Goal: Information Seeking & Learning: Find specific fact

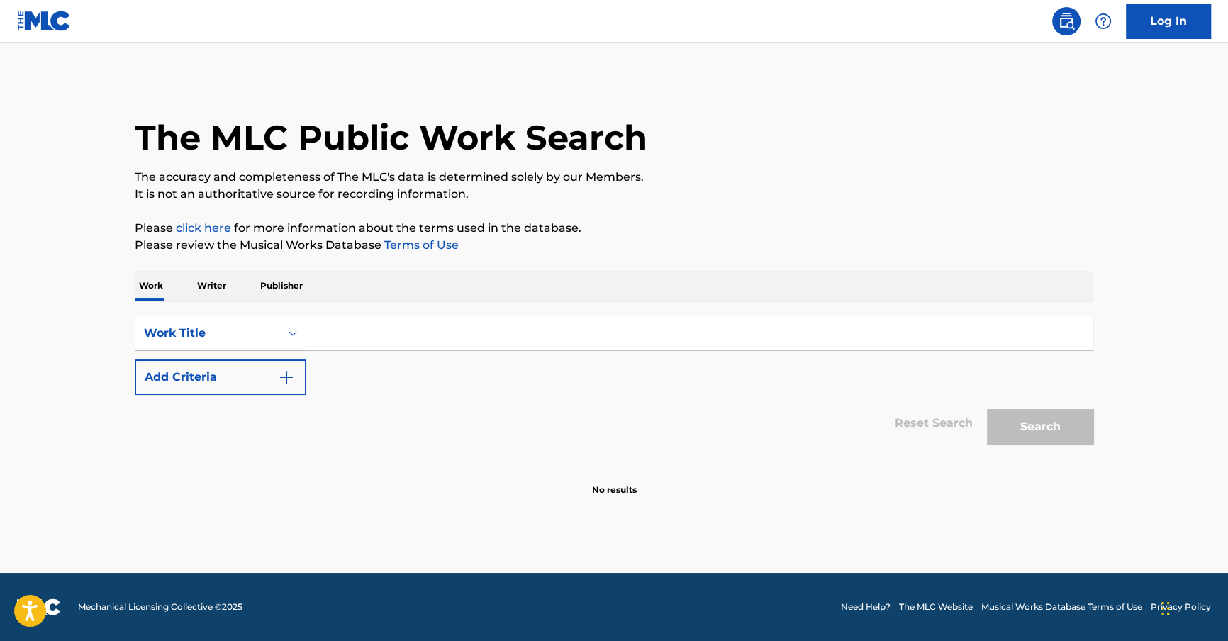
click at [267, 335] on div "Work Title" at bounding box center [208, 333] width 128 height 17
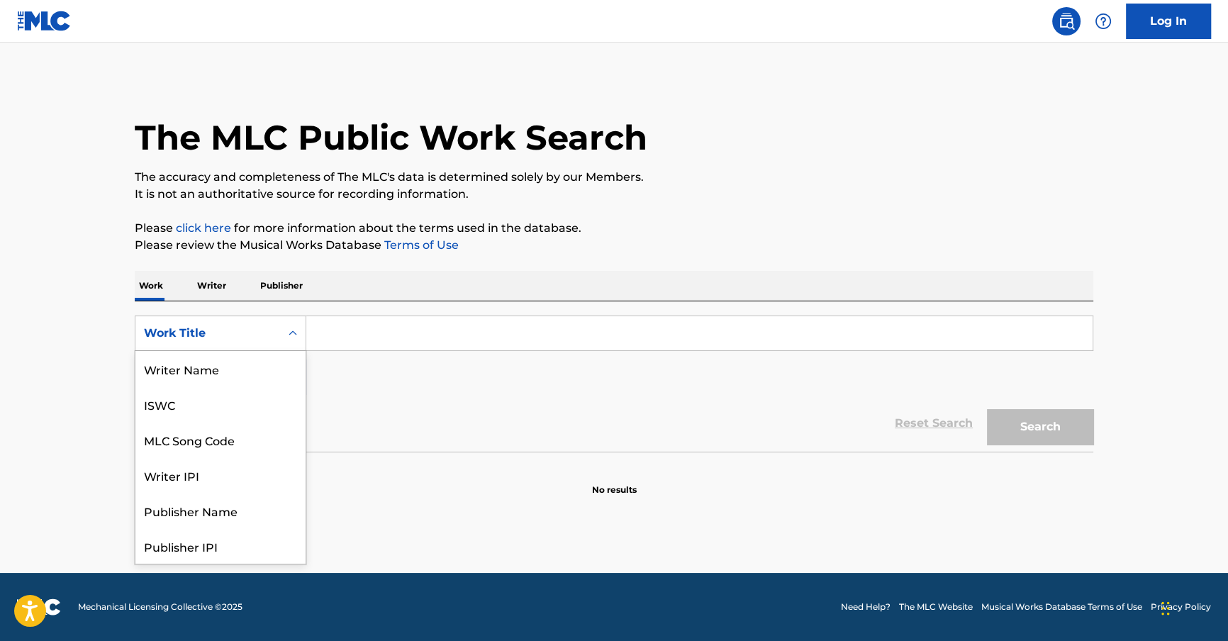
scroll to position [71, 0]
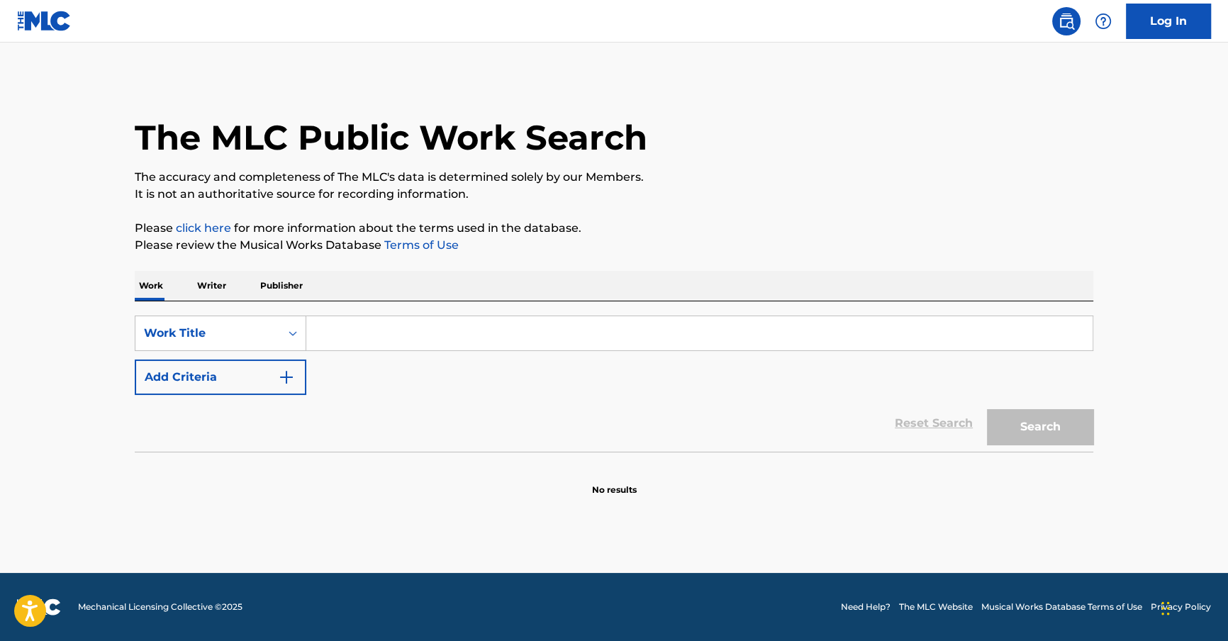
click at [220, 283] on p "Writer" at bounding box center [212, 286] width 38 height 30
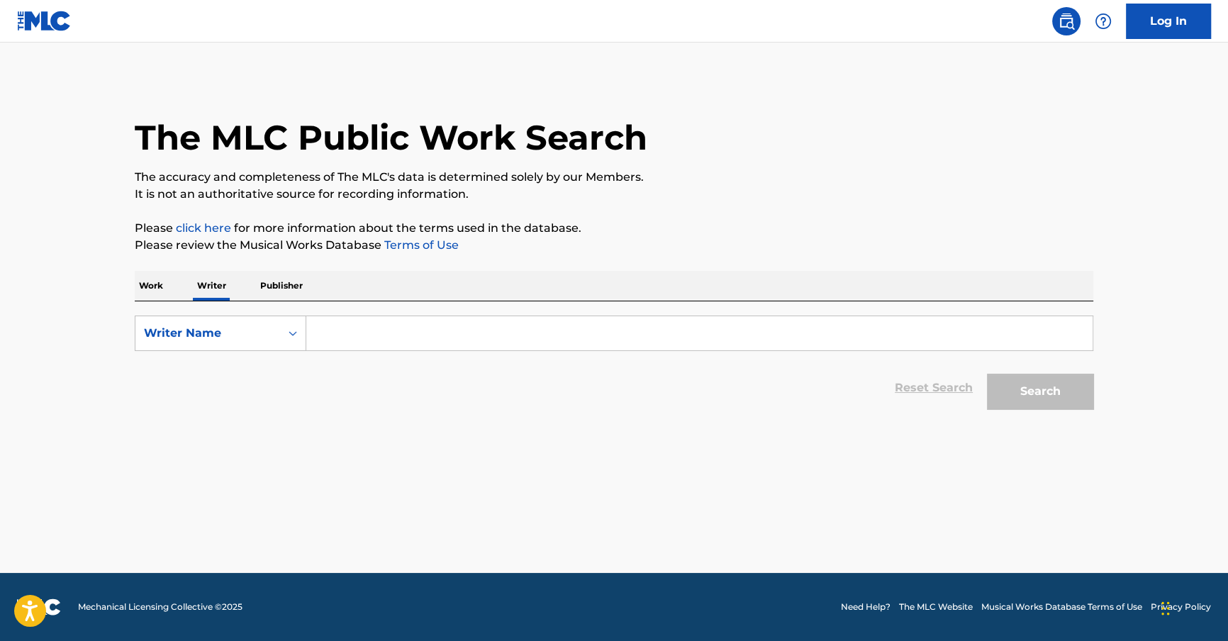
click at [156, 294] on p "Work" at bounding box center [151, 286] width 33 height 30
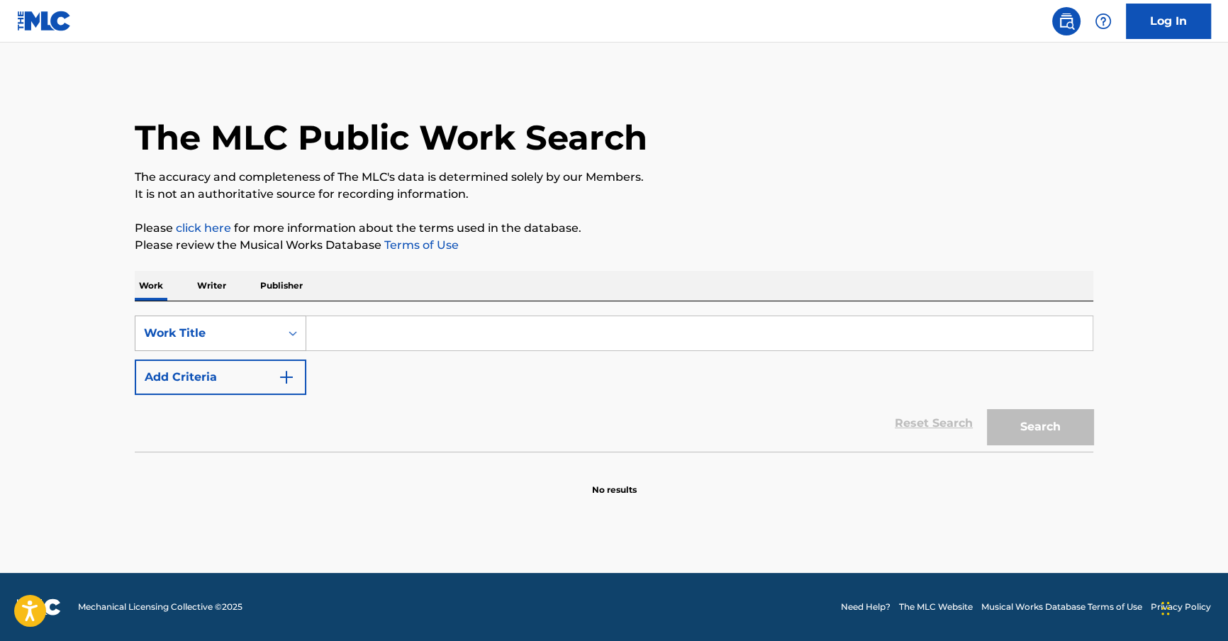
click at [242, 328] on div "Work Title" at bounding box center [208, 333] width 128 height 17
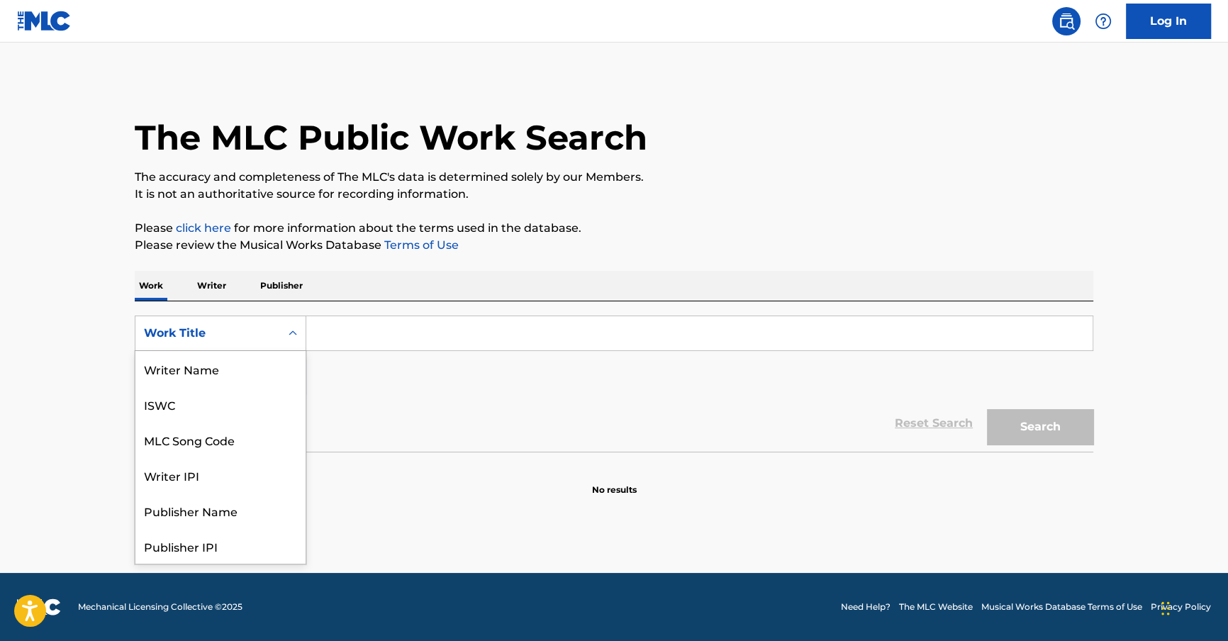
scroll to position [71, 0]
click at [222, 366] on div "MLC Song Code" at bounding box center [220, 368] width 170 height 35
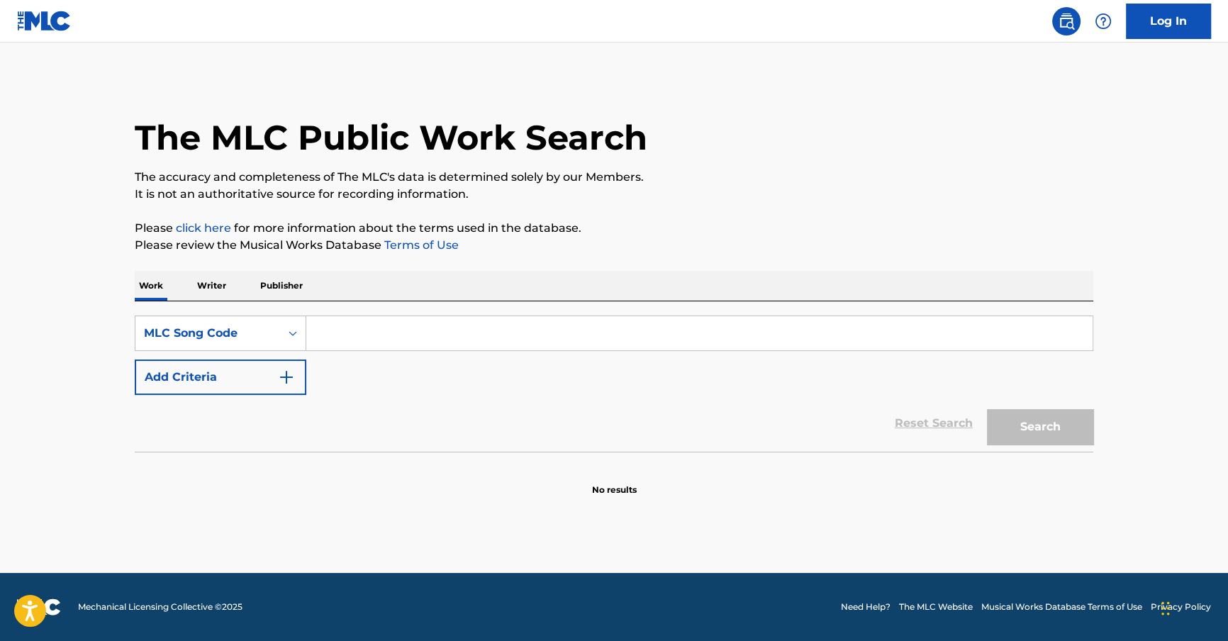
click at [331, 342] on input "Search Form" at bounding box center [699, 333] width 786 height 34
click at [207, 284] on p "Writer" at bounding box center [212, 286] width 38 height 30
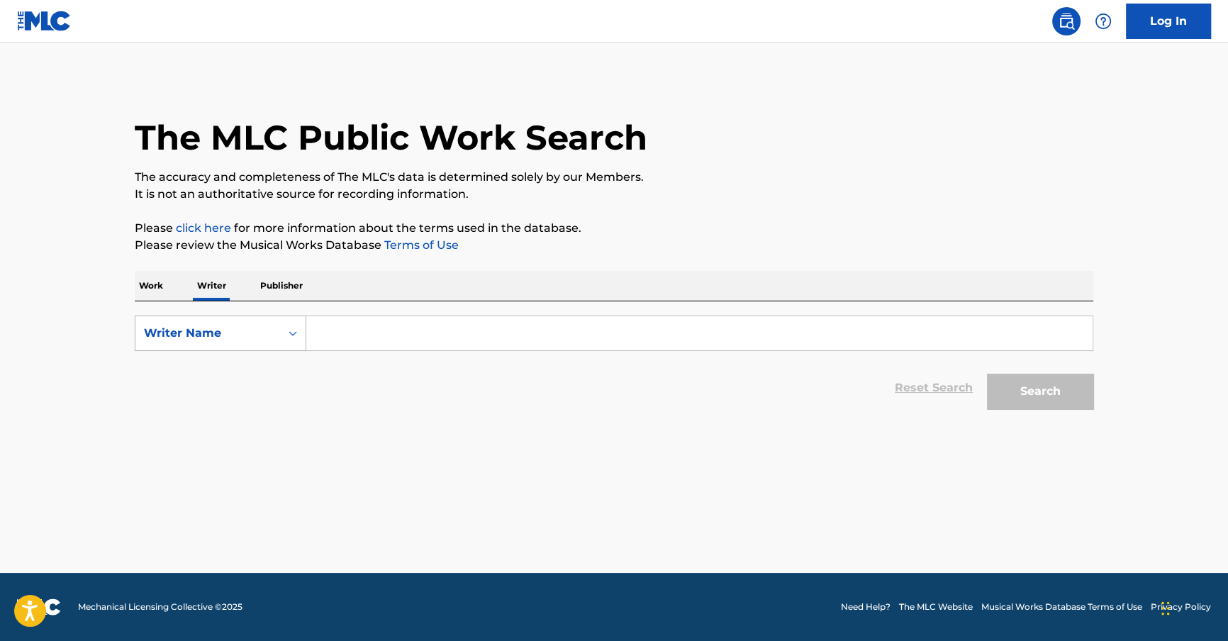
click at [281, 339] on div "Search Form" at bounding box center [293, 333] width 26 height 26
click at [150, 277] on p "Work" at bounding box center [151, 286] width 33 height 30
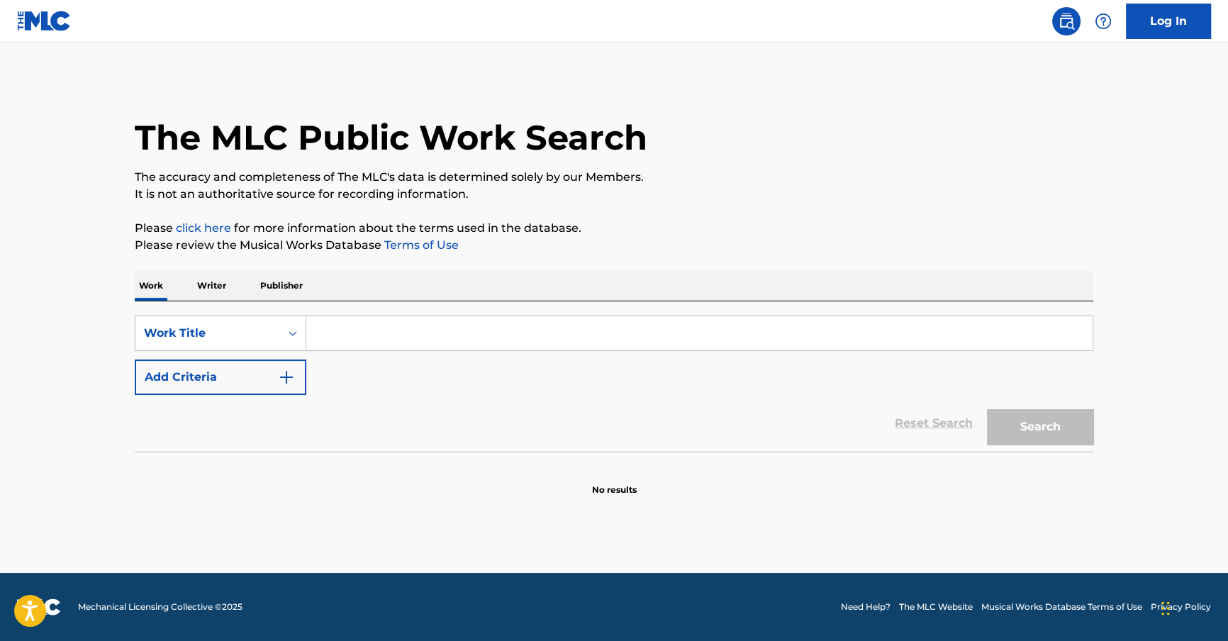
click at [389, 329] on input "Search Form" at bounding box center [699, 333] width 786 height 34
paste input "A QUIEN LE GUSTA EL BLUNT"
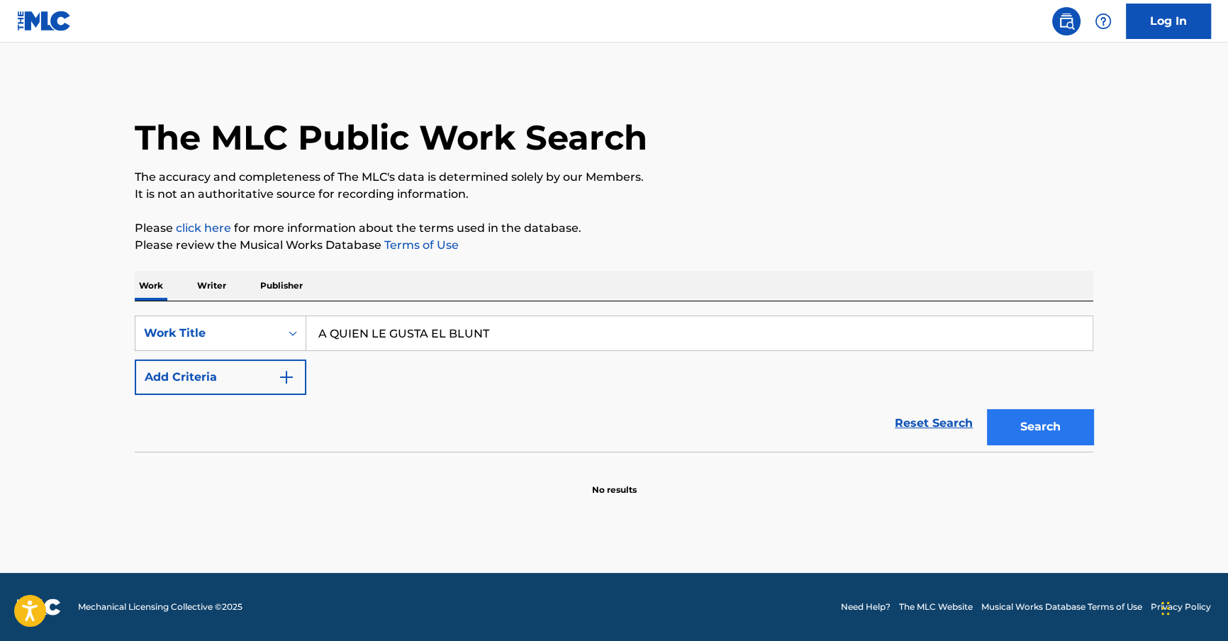
type input "A QUIEN LE GUSTA EL BLUNT"
click at [1059, 425] on button "Search" at bounding box center [1040, 426] width 106 height 35
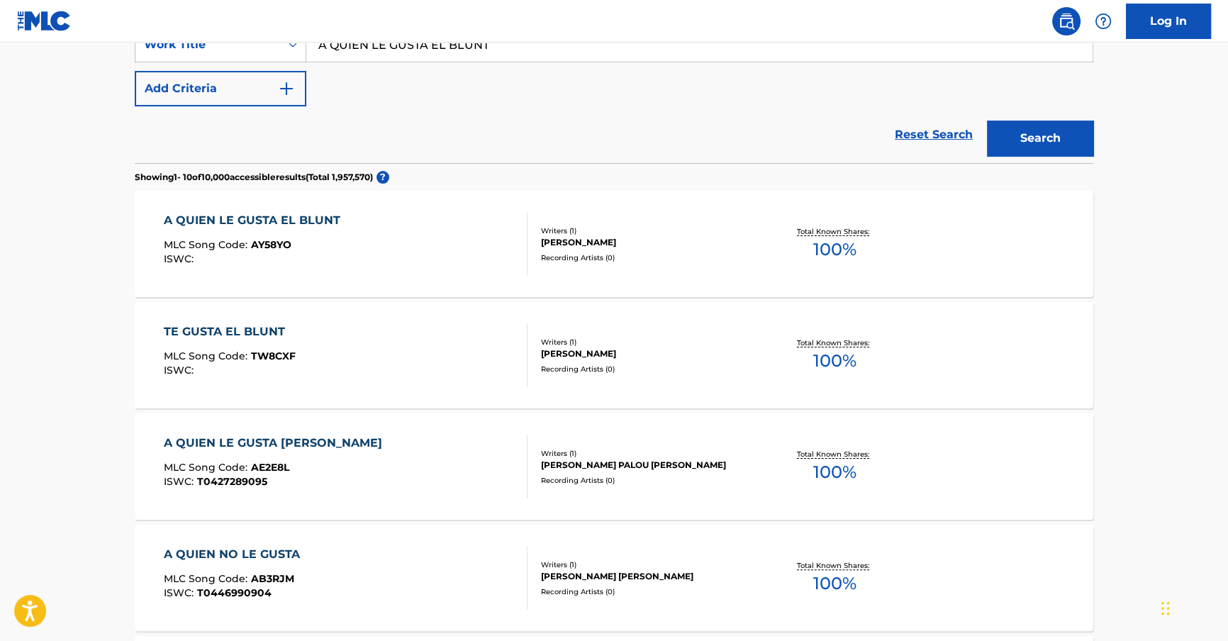
scroll to position [289, 0]
click at [361, 223] on div "A QUIEN LE GUSTA EL BLUNT MLC Song Code : AY58YO ISWC :" at bounding box center [346, 243] width 364 height 64
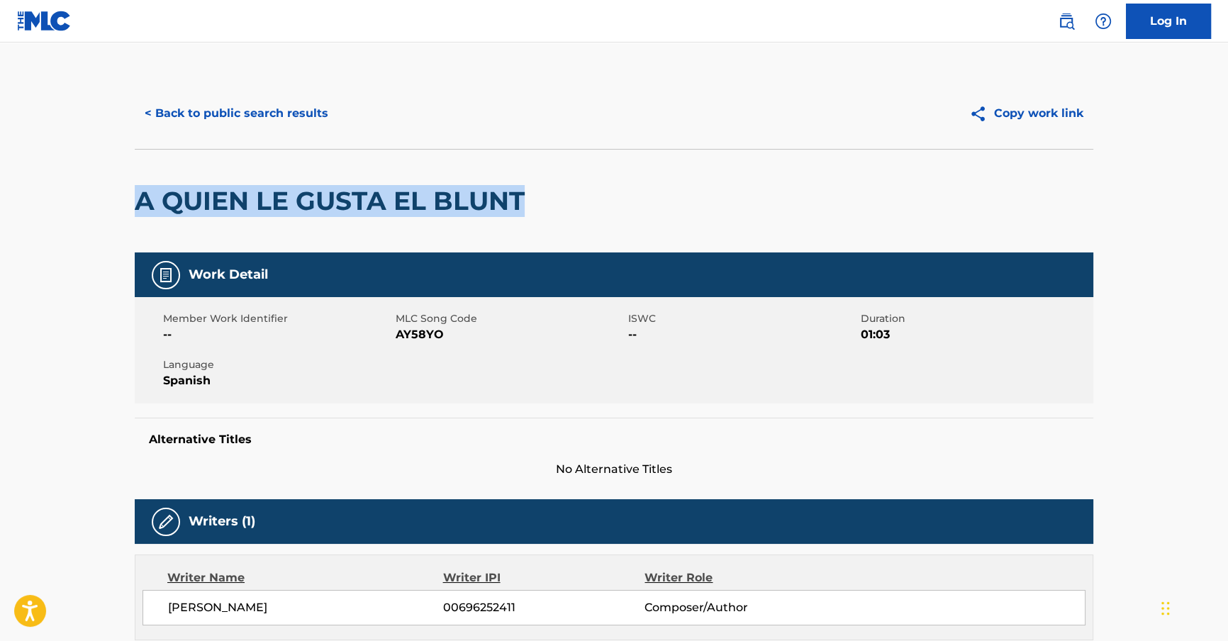
drag, startPoint x: 450, startPoint y: 199, endPoint x: 135, endPoint y: 213, distance: 315.8
click at [135, 213] on div "A QUIEN LE GUSTA EL BLUNT" at bounding box center [614, 201] width 959 height 104
copy h2 "A QUIEN LE GUSTA EL BLUNT"
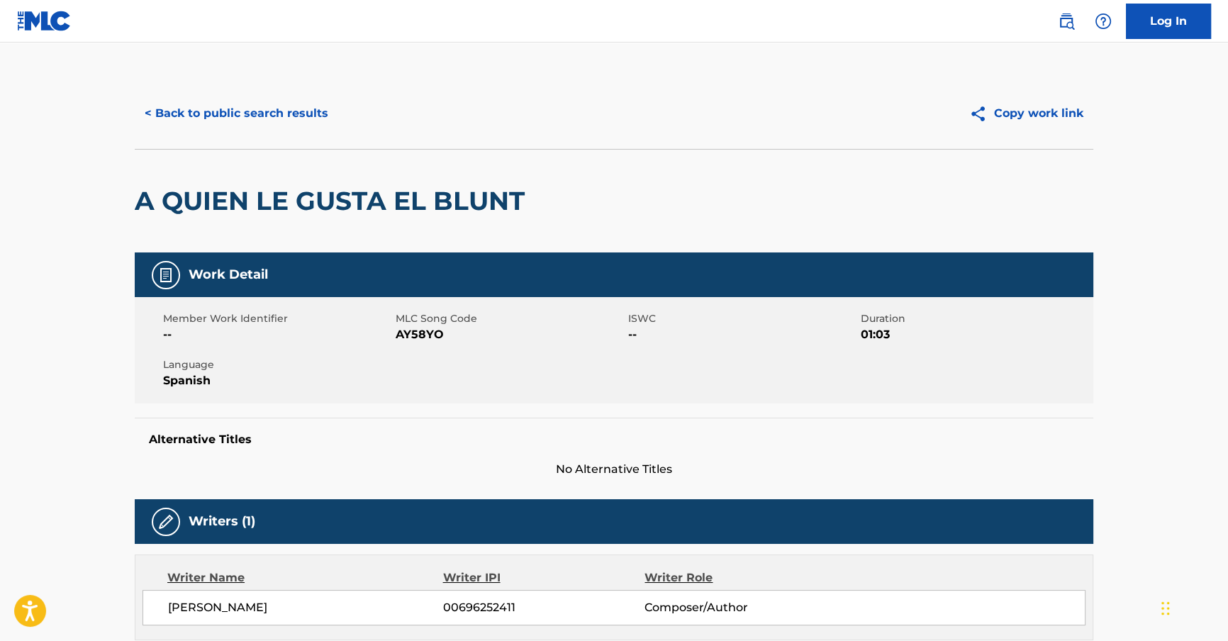
drag, startPoint x: 403, startPoint y: 330, endPoint x: 392, endPoint y: 330, distance: 11.3
click at [403, 329] on span "AY58YO" at bounding box center [510, 334] width 229 height 17
drag, startPoint x: 391, startPoint y: 333, endPoint x: 476, endPoint y: 335, distance: 84.4
click at [476, 335] on div "Member Work Identifier -- MLC Song Code AY58YO ISWC -- Duration 01:03 Language …" at bounding box center [614, 350] width 959 height 106
drag, startPoint x: 459, startPoint y: 344, endPoint x: 447, endPoint y: 347, distance: 12.6
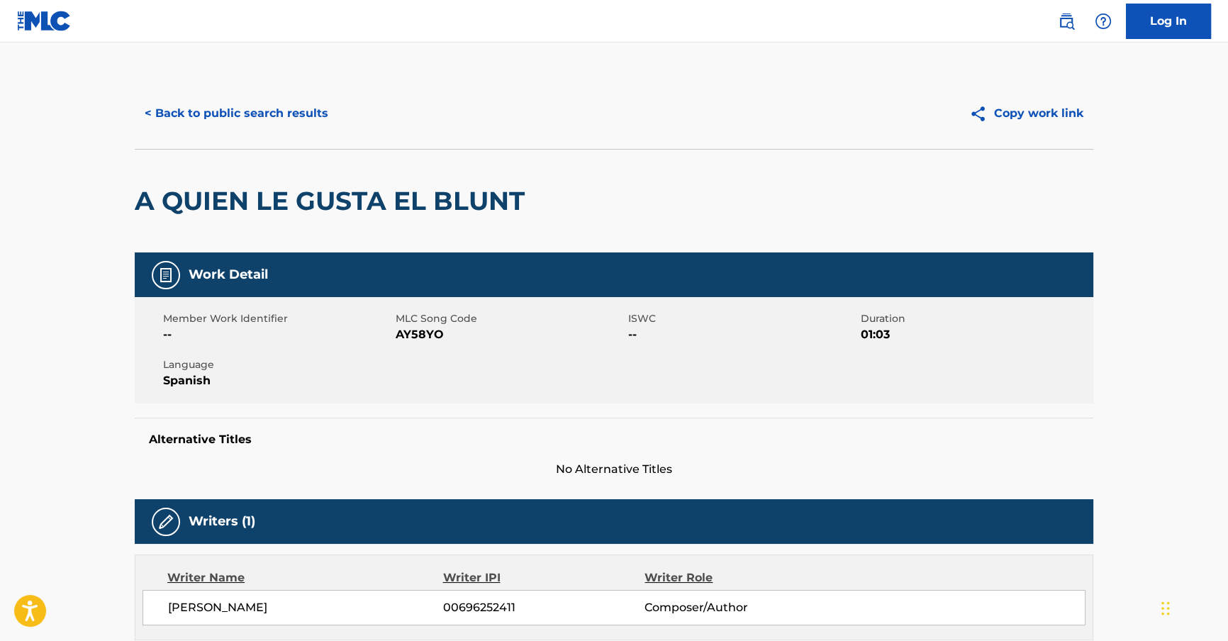
click at [459, 344] on div "Member Work Identifier -- MLC Song Code AY58YO ISWC -- Duration 01:03 Language …" at bounding box center [614, 350] width 959 height 106
drag, startPoint x: 414, startPoint y: 335, endPoint x: 395, endPoint y: 335, distance: 19.1
click at [396, 335] on span "AY58YO" at bounding box center [510, 334] width 229 height 17
copy span "AY58YO"
drag, startPoint x: 289, startPoint y: 347, endPoint x: 284, endPoint y: 334, distance: 13.7
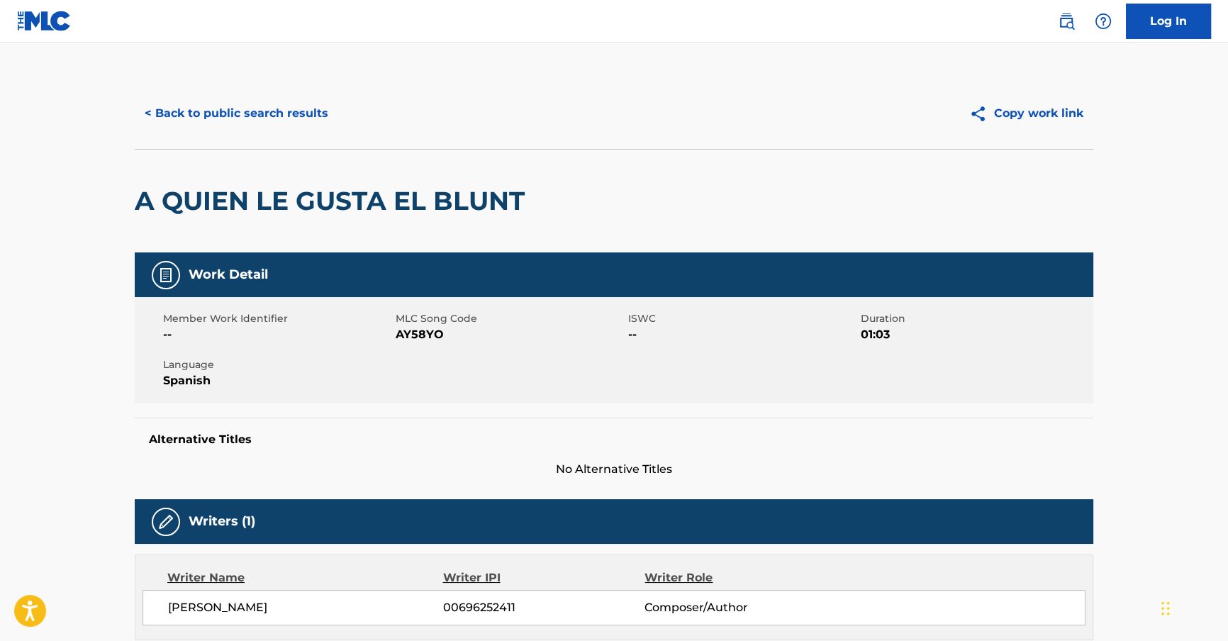
click at [289, 347] on div "Member Work Identifier -- MLC Song Code AY58YO ISWC -- Duration 01:03 Language …" at bounding box center [614, 350] width 959 height 106
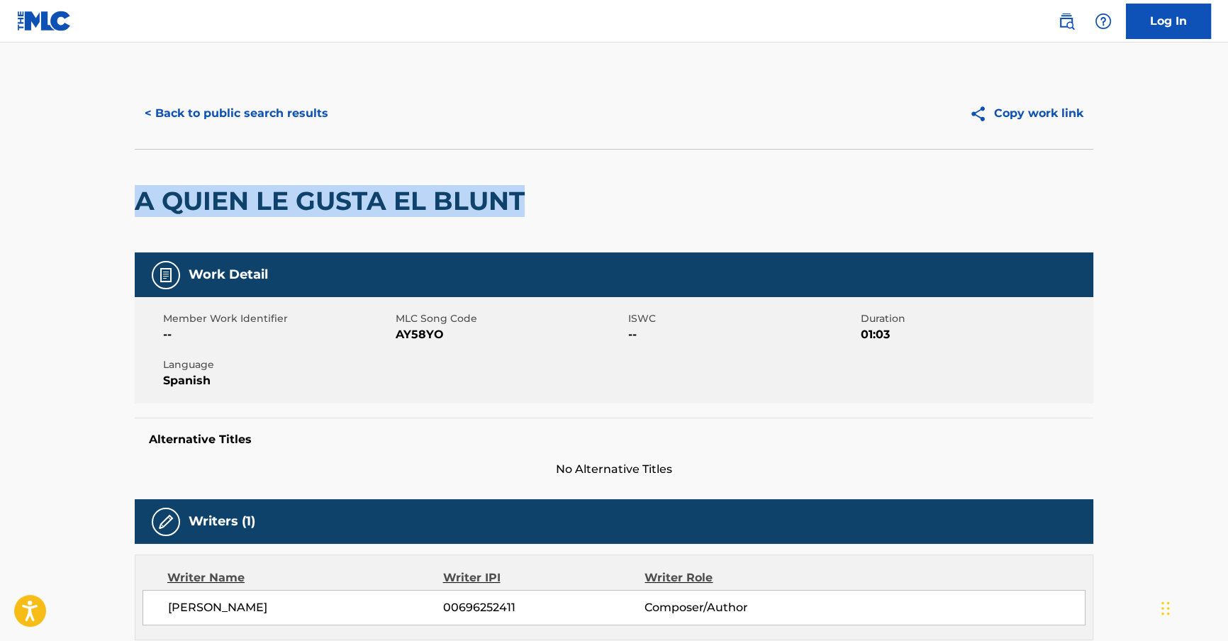
drag, startPoint x: 531, startPoint y: 203, endPoint x: 134, endPoint y: 199, distance: 397.1
click at [135, 199] on div "A QUIEN LE GUSTA EL BLUNT" at bounding box center [614, 201] width 959 height 104
copy h2 "A QUIEN LE GUSTA EL BLUNT"
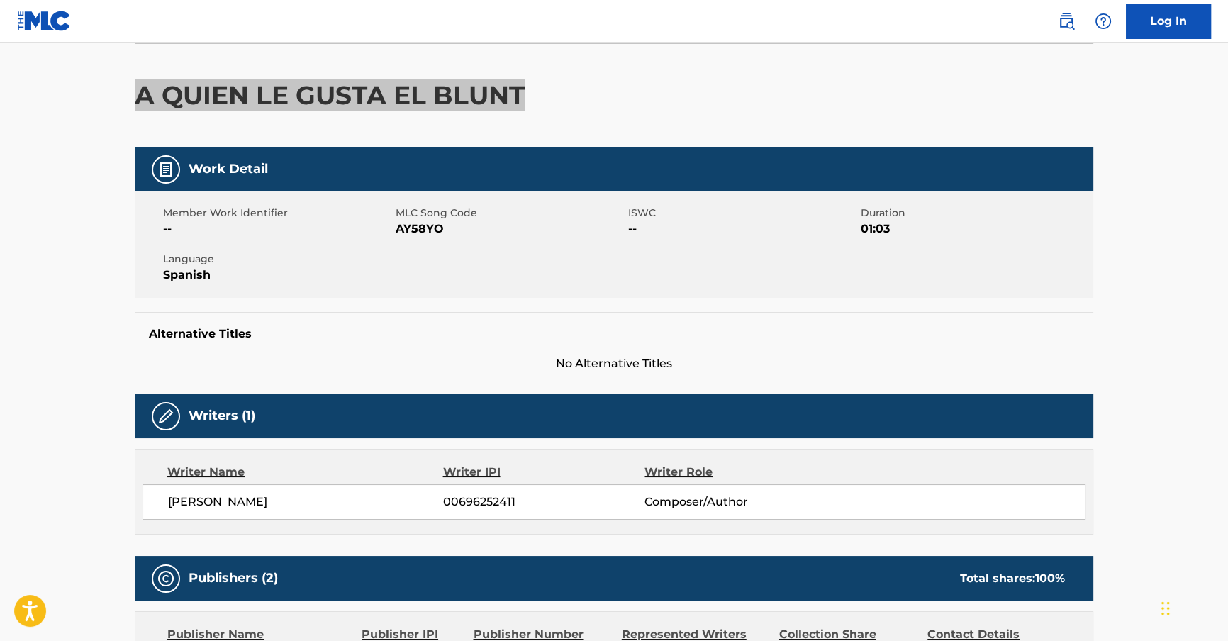
scroll to position [110, 0]
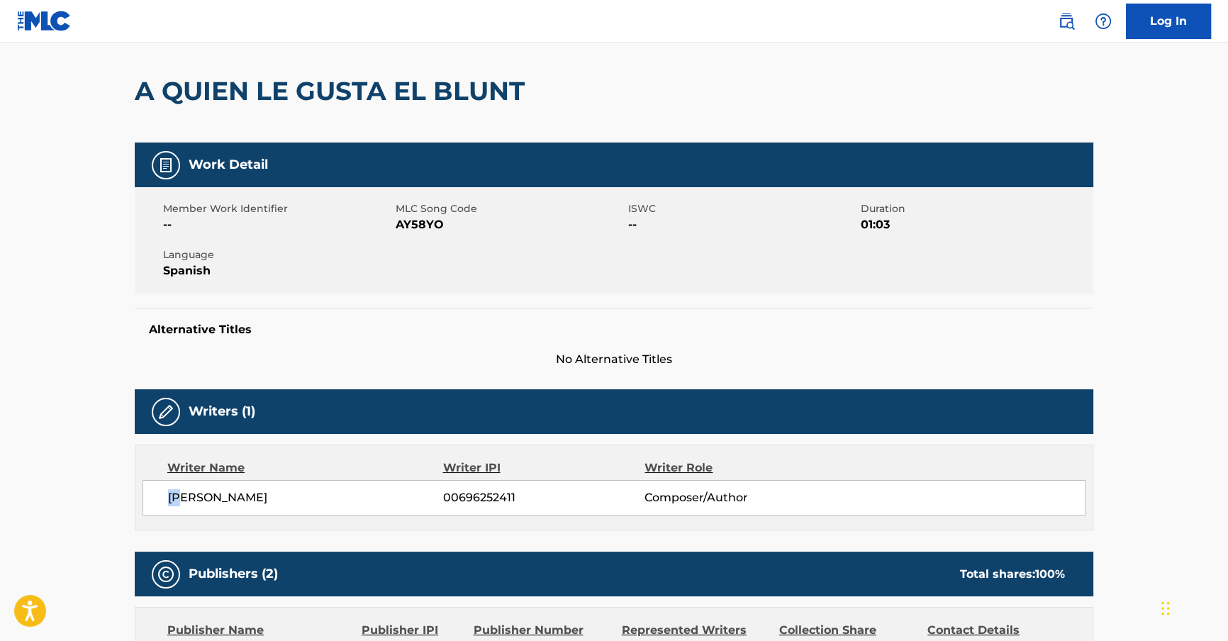
drag, startPoint x: 240, startPoint y: 502, endPoint x: 203, endPoint y: 493, distance: 38.0
click at [189, 494] on span "[PERSON_NAME]" at bounding box center [305, 497] width 275 height 17
click at [224, 503] on span "[PERSON_NAME]" at bounding box center [305, 497] width 275 height 17
drag, startPoint x: 172, startPoint y: 497, endPoint x: 208, endPoint y: 501, distance: 35.7
click at [208, 501] on span "[PERSON_NAME]" at bounding box center [305, 497] width 275 height 17
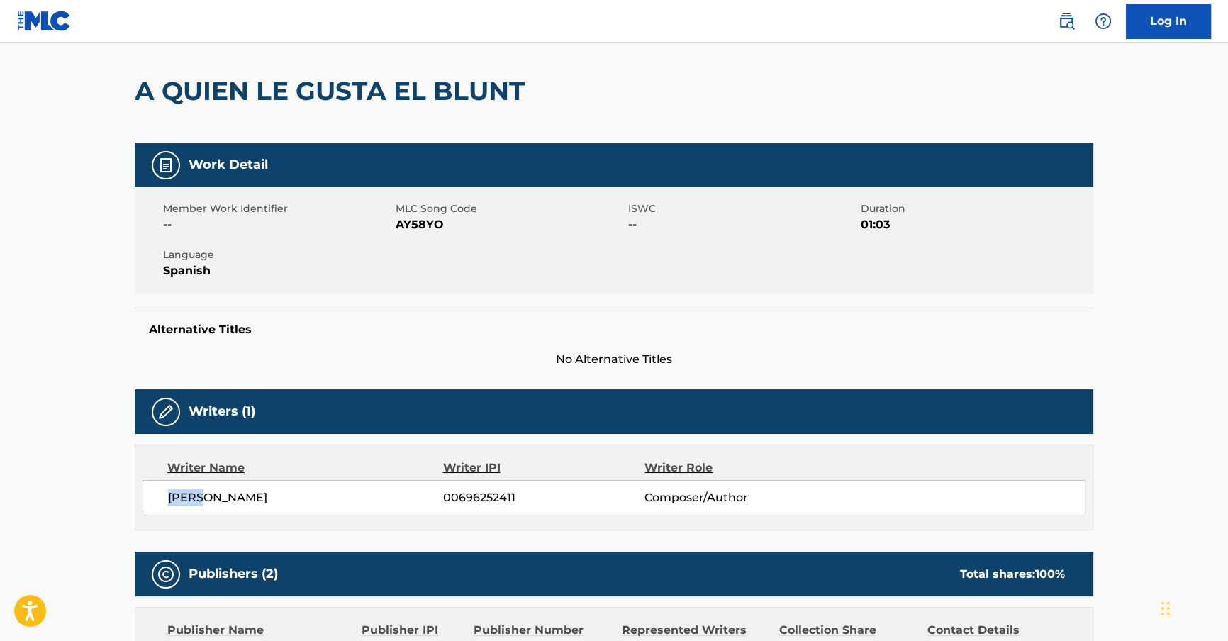
copy span "[PERSON_NAME]"
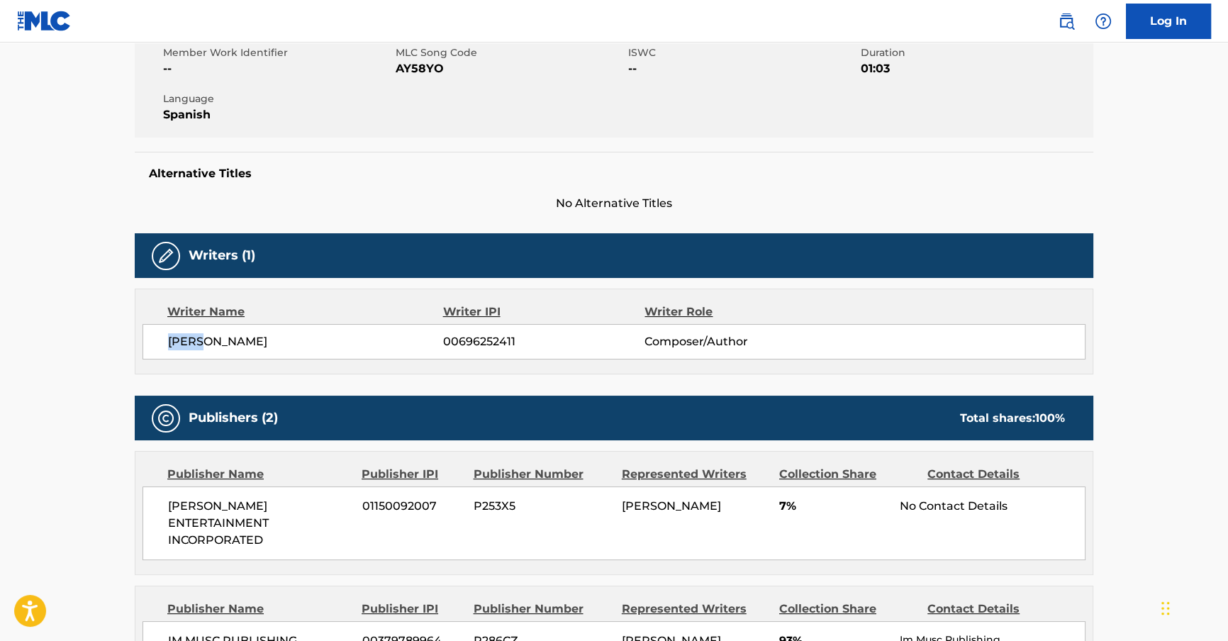
scroll to position [264, 0]
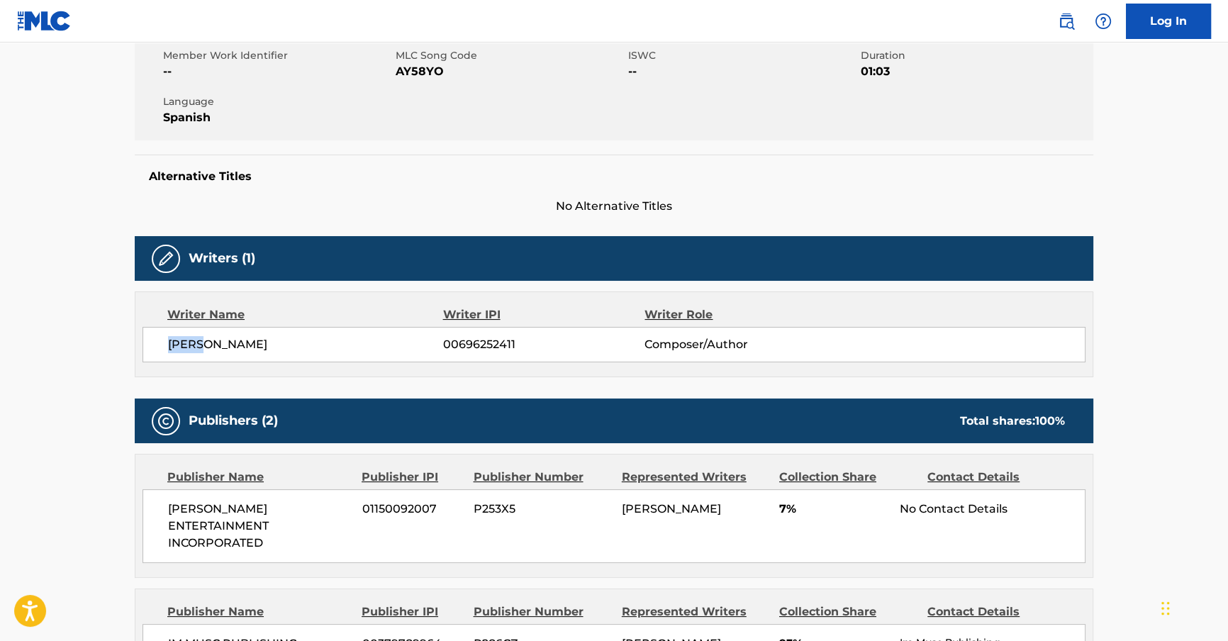
drag, startPoint x: 286, startPoint y: 343, endPoint x: 215, endPoint y: 348, distance: 71.1
click at [215, 348] on span "[PERSON_NAME]" at bounding box center [305, 344] width 275 height 17
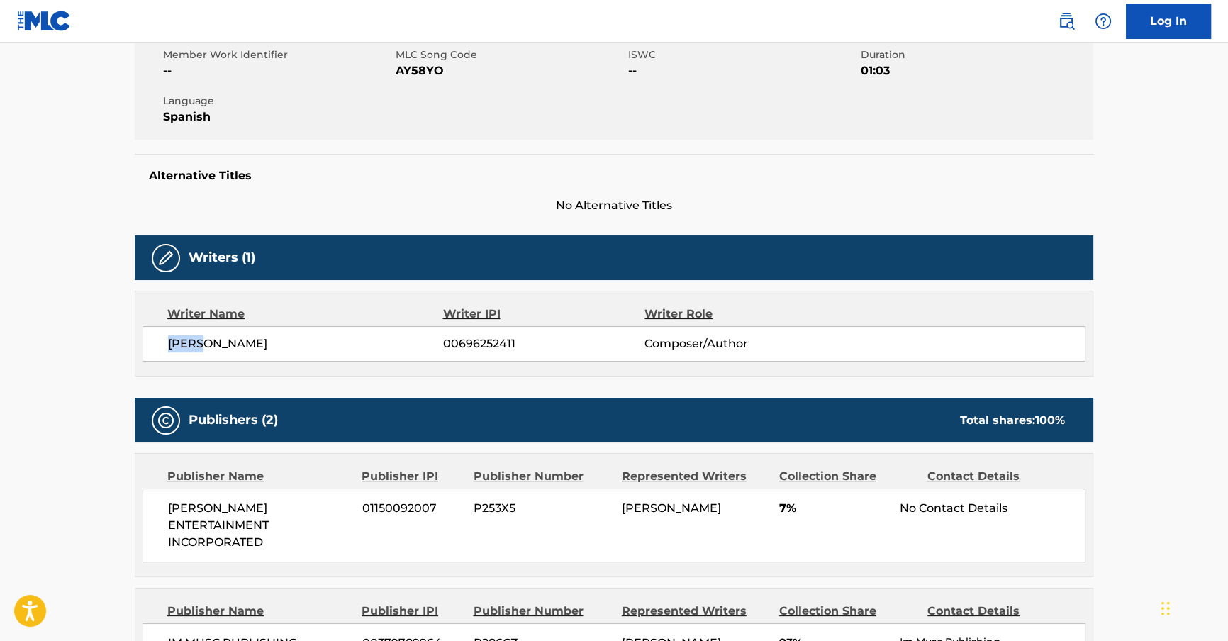
copy span "[PERSON_NAME]"
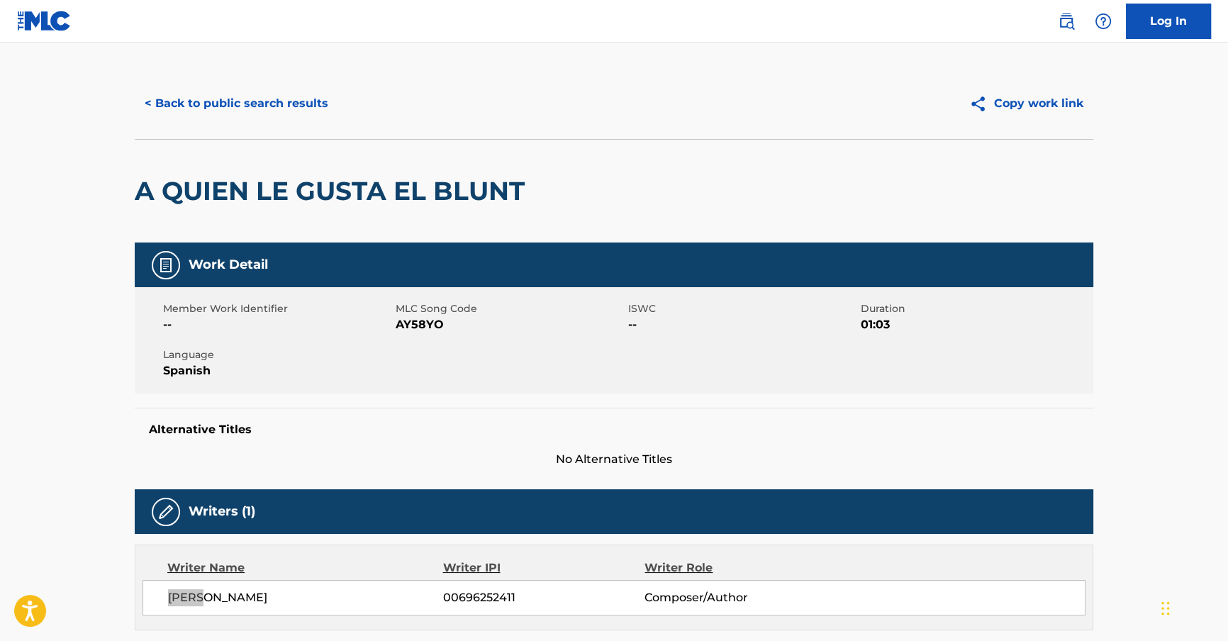
scroll to position [0, 0]
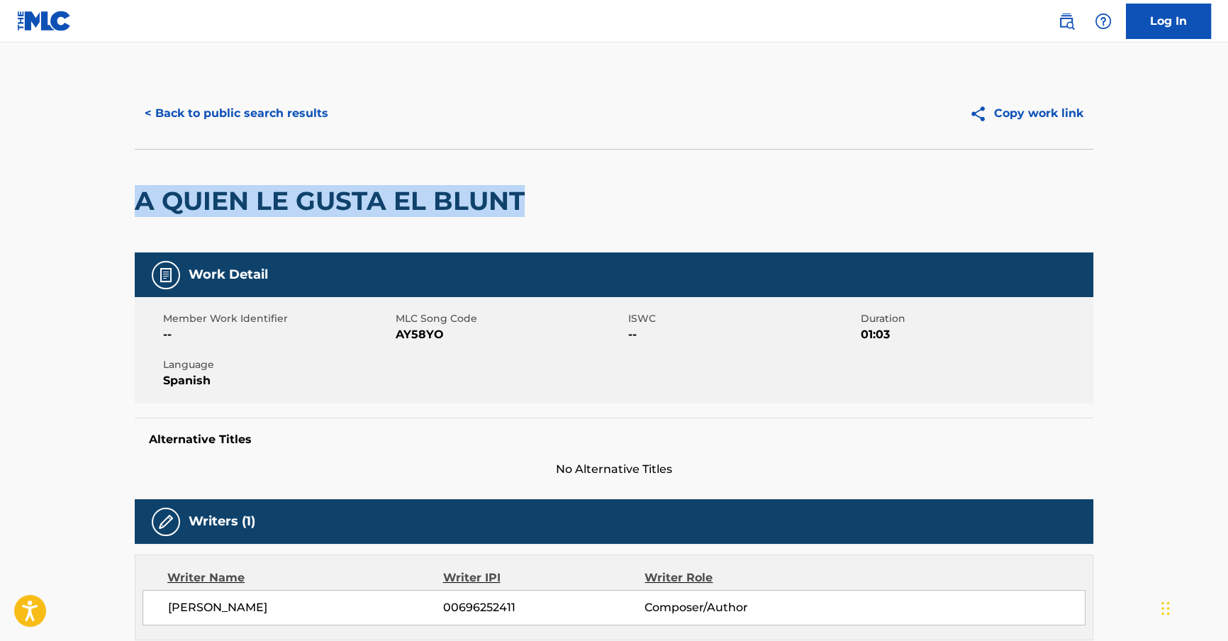
drag, startPoint x: 553, startPoint y: 191, endPoint x: 135, endPoint y: 201, distance: 418.4
click at [135, 201] on div "A QUIEN LE GUSTA EL BLUNT" at bounding box center [614, 201] width 959 height 104
copy h2 "A QUIEN LE GUSTA EL BLUNT"
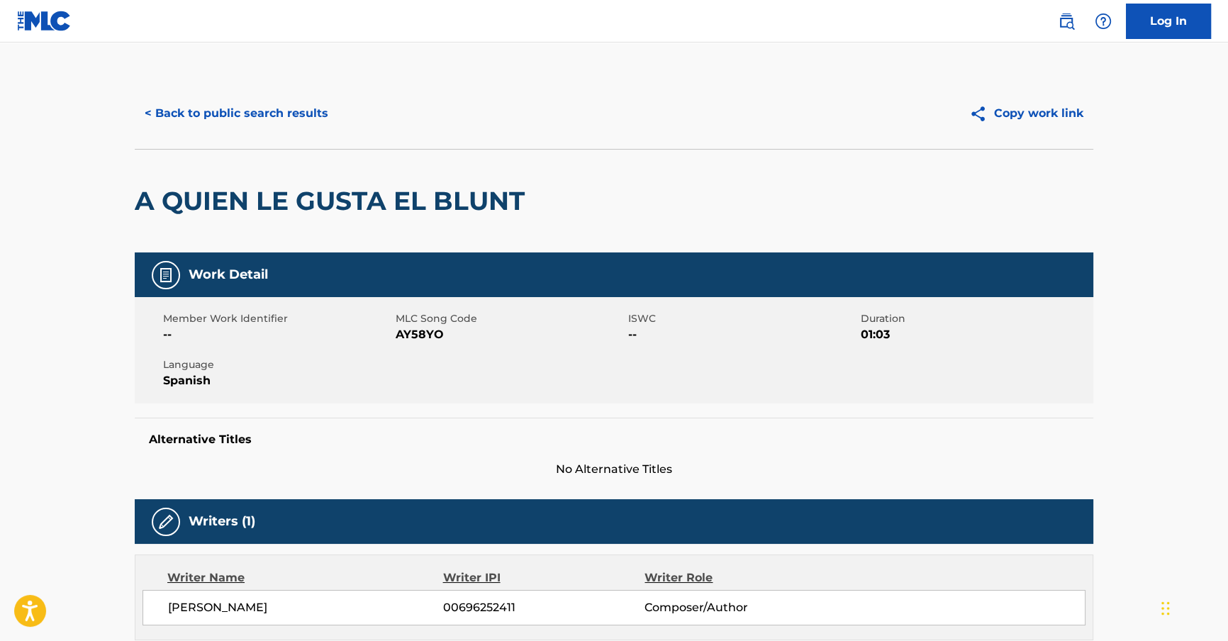
drag, startPoint x: 440, startPoint y: 208, endPoint x: 479, endPoint y: 201, distance: 40.2
click at [440, 207] on h2 "A QUIEN LE GUSTA EL BLUNT" at bounding box center [333, 201] width 397 height 32
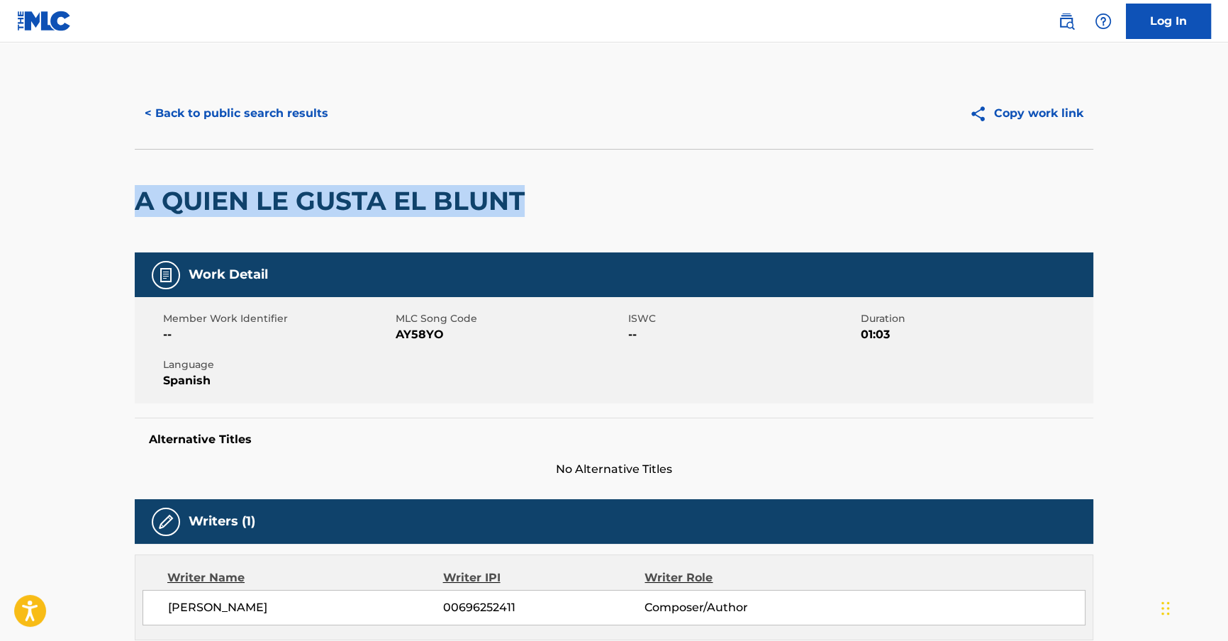
drag, startPoint x: 523, startPoint y: 195, endPoint x: 122, endPoint y: 200, distance: 400.6
click at [122, 200] on div "< Back to public search results Copy work link A QUIEN LE GUSTA EL BLUNT Work D…" at bounding box center [614, 572] width 993 height 988
copy h2 "A QUIEN LE GUSTA EL BLUNT"
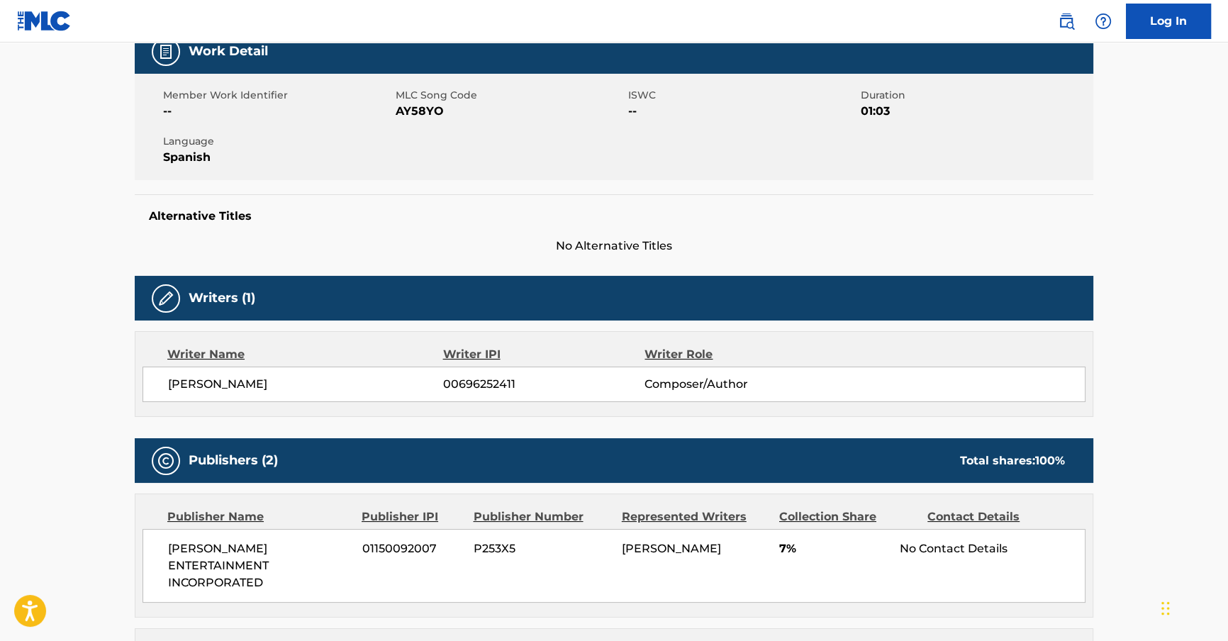
scroll to position [233, 0]
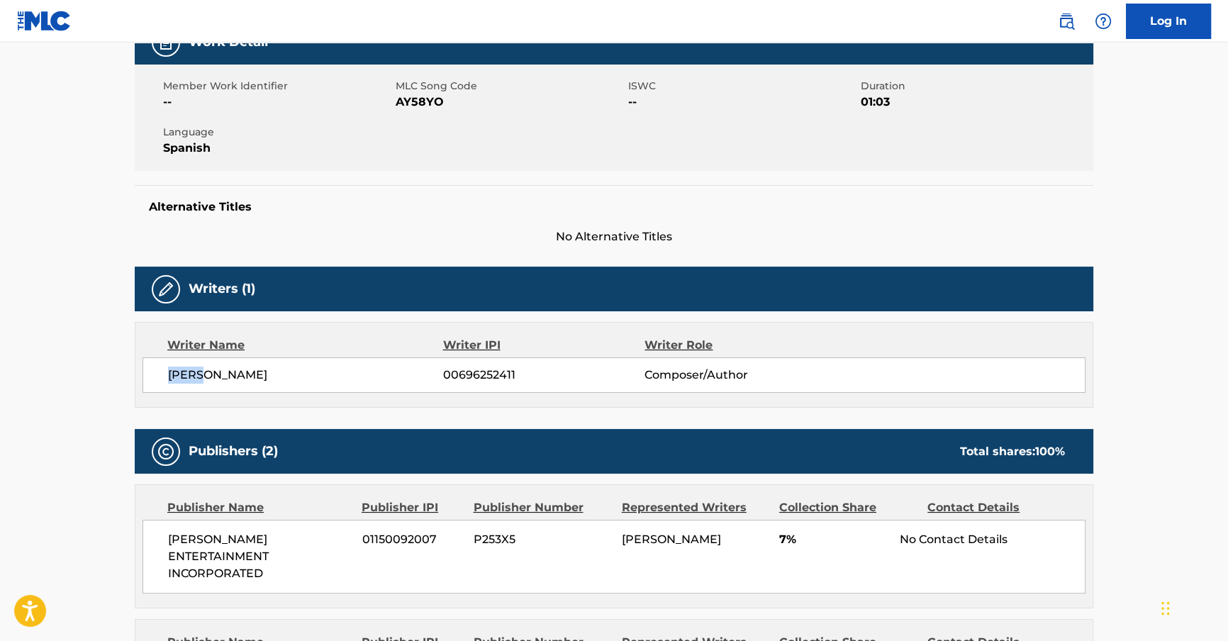
drag, startPoint x: 201, startPoint y: 376, endPoint x: 156, endPoint y: 379, distance: 45.5
click at [156, 379] on div "[PERSON_NAME] 00696252411 Composer/Author" at bounding box center [614, 374] width 943 height 35
copy span "[PERSON_NAME]"
drag, startPoint x: 253, startPoint y: 373, endPoint x: 216, endPoint y: 375, distance: 36.9
click at [216, 375] on span "[PERSON_NAME]" at bounding box center [305, 375] width 275 height 17
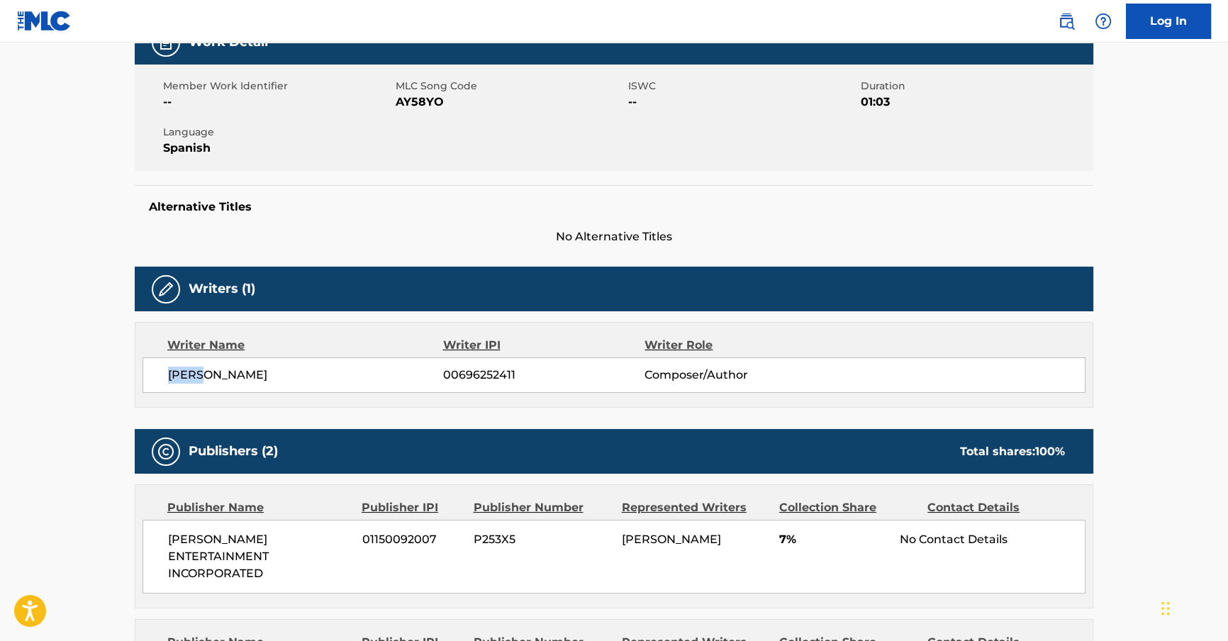
copy span "[PERSON_NAME]"
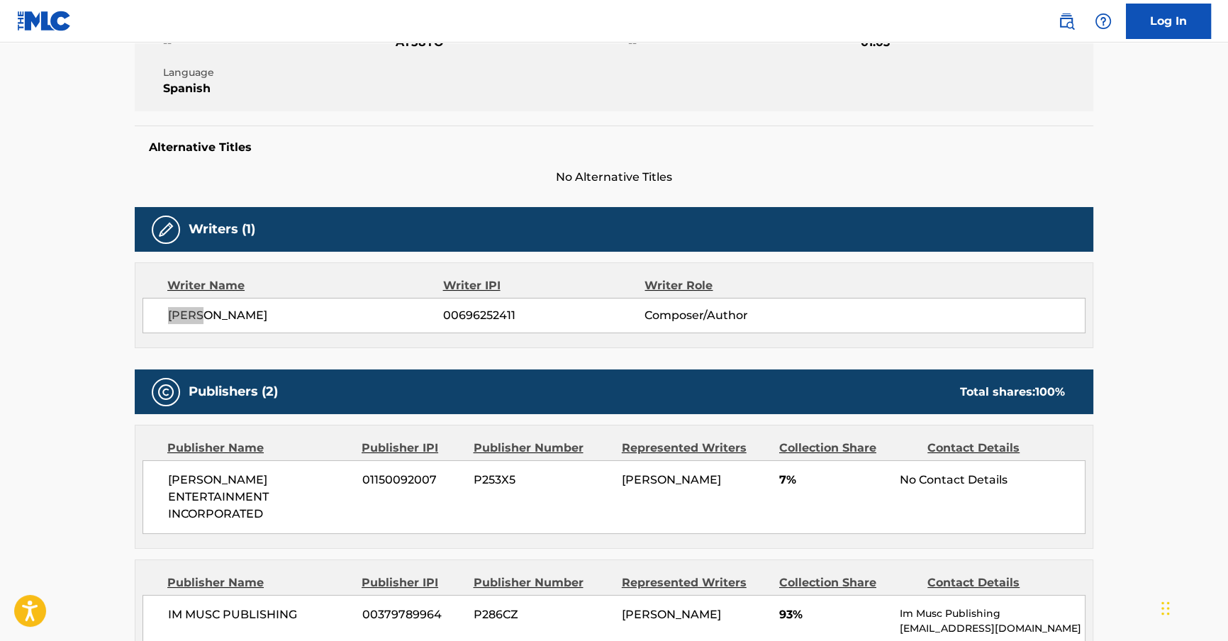
scroll to position [238, 0]
